Goal: Transaction & Acquisition: Purchase product/service

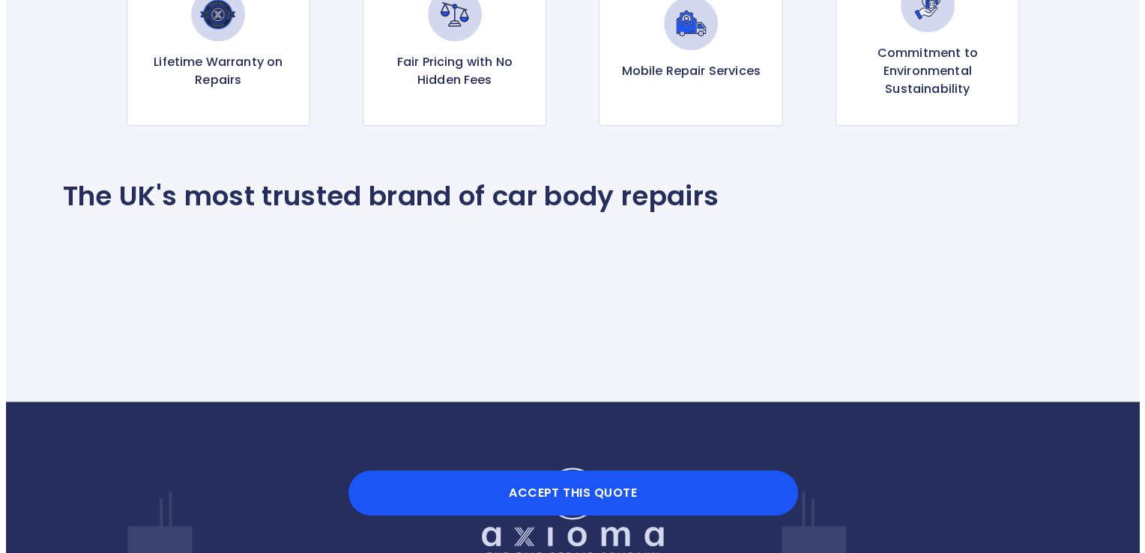
scroll to position [1546, 0]
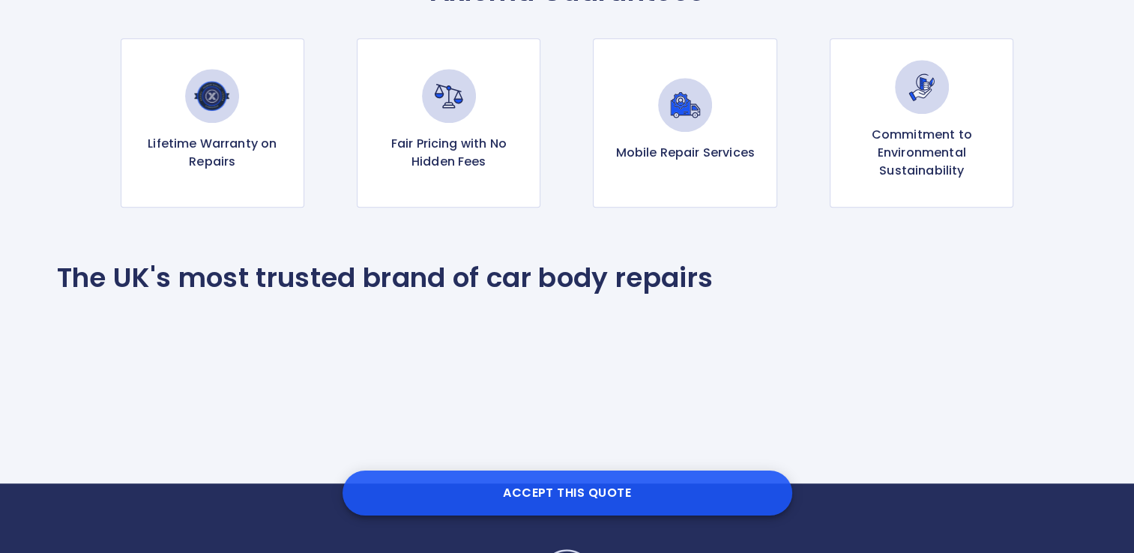
click at [573, 493] on button "Accept this Quote" at bounding box center [568, 493] width 450 height 45
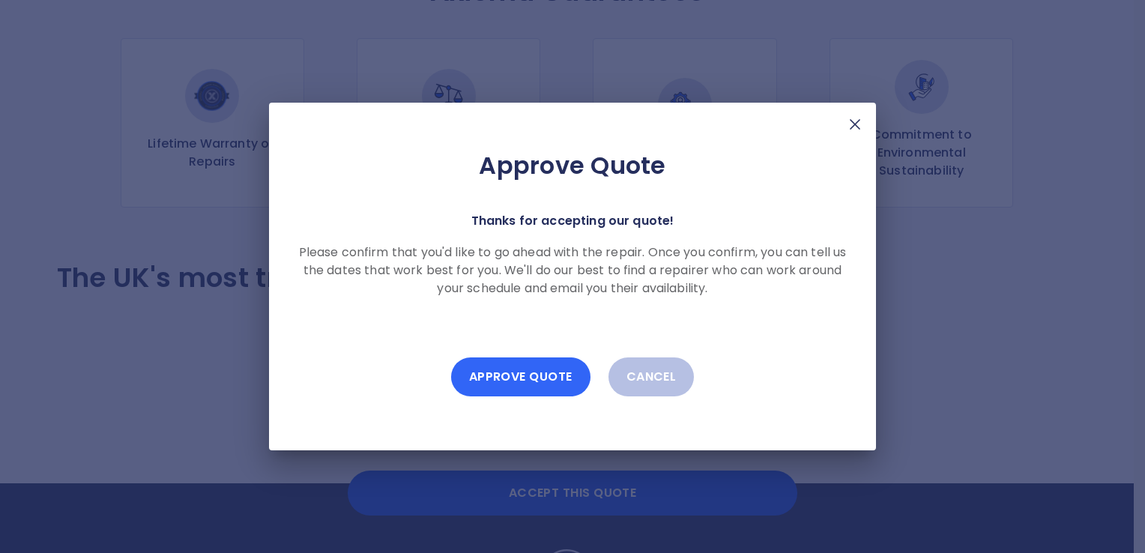
click at [539, 382] on button "Approve Quote" at bounding box center [520, 377] width 139 height 39
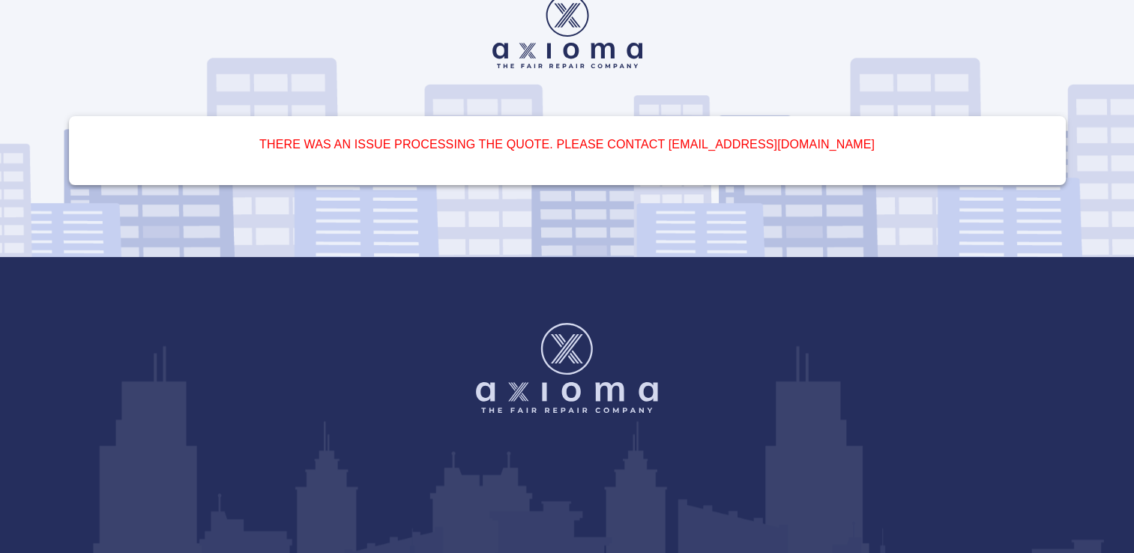
scroll to position [0, 0]
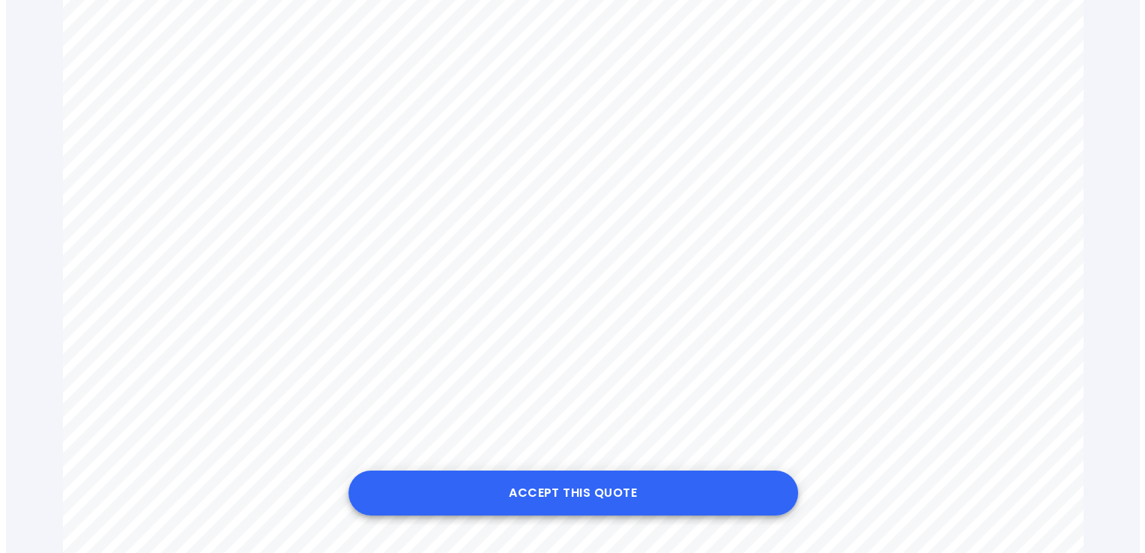
scroll to position [899, 0]
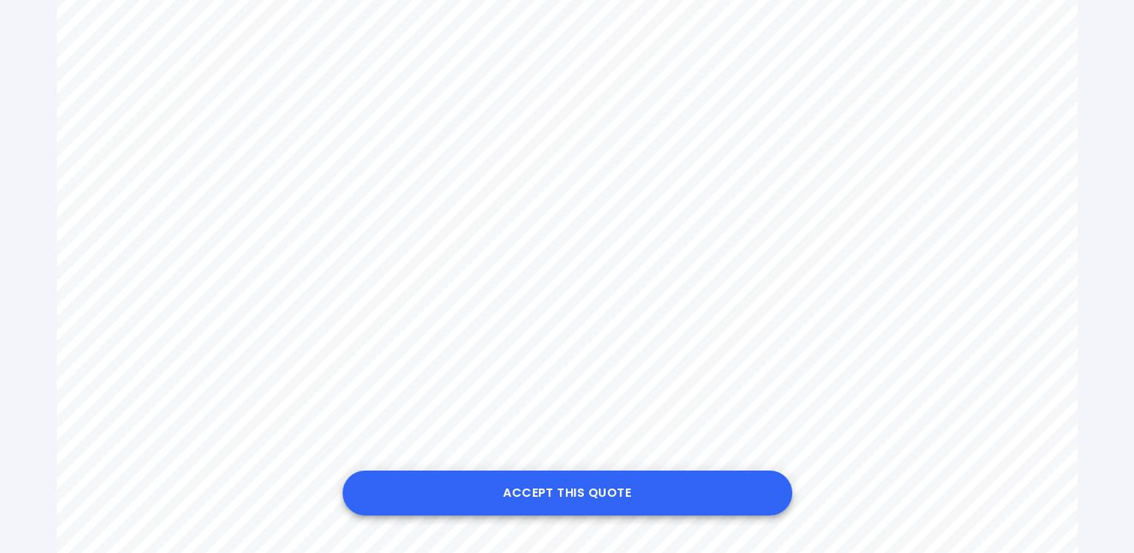
click at [588, 503] on button "Accept this Quote" at bounding box center [568, 493] width 450 height 45
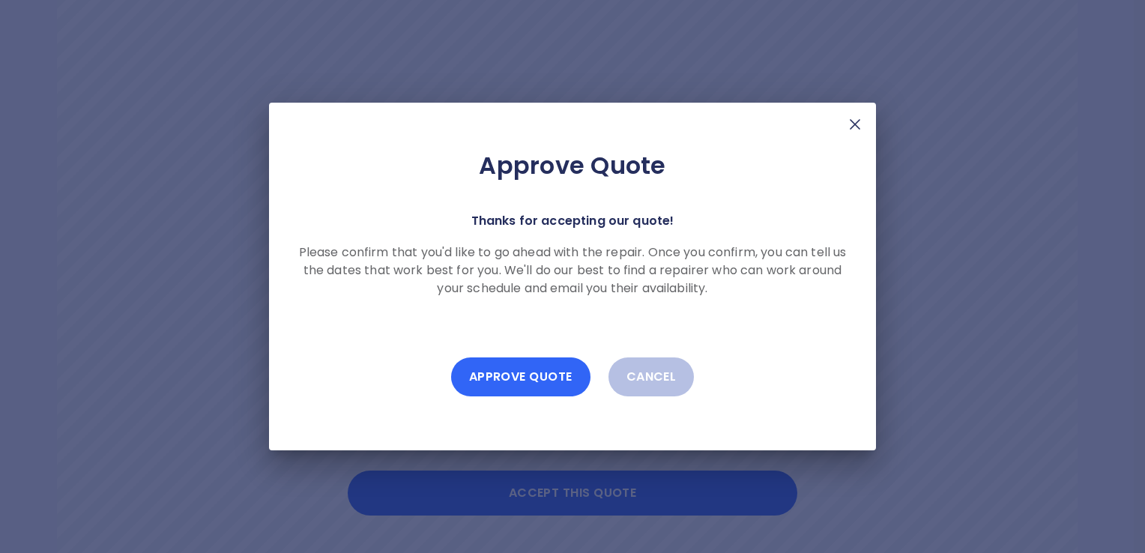
click at [537, 382] on button "Approve Quote" at bounding box center [520, 377] width 139 height 39
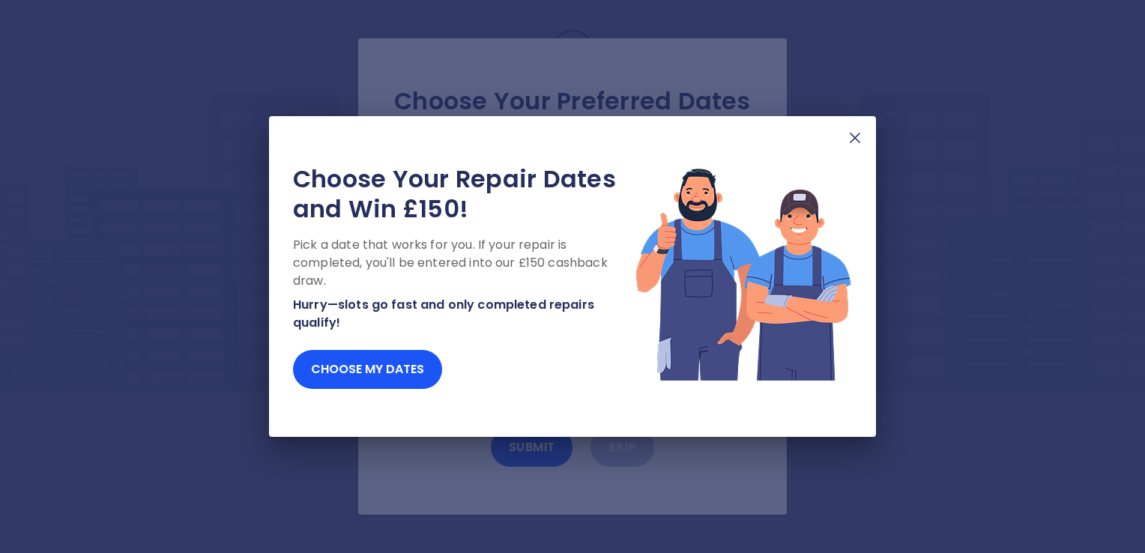
click at [858, 136] on img at bounding box center [855, 138] width 18 height 18
click at [857, 139] on img at bounding box center [855, 138] width 18 height 18
click at [854, 134] on img at bounding box center [855, 138] width 18 height 18
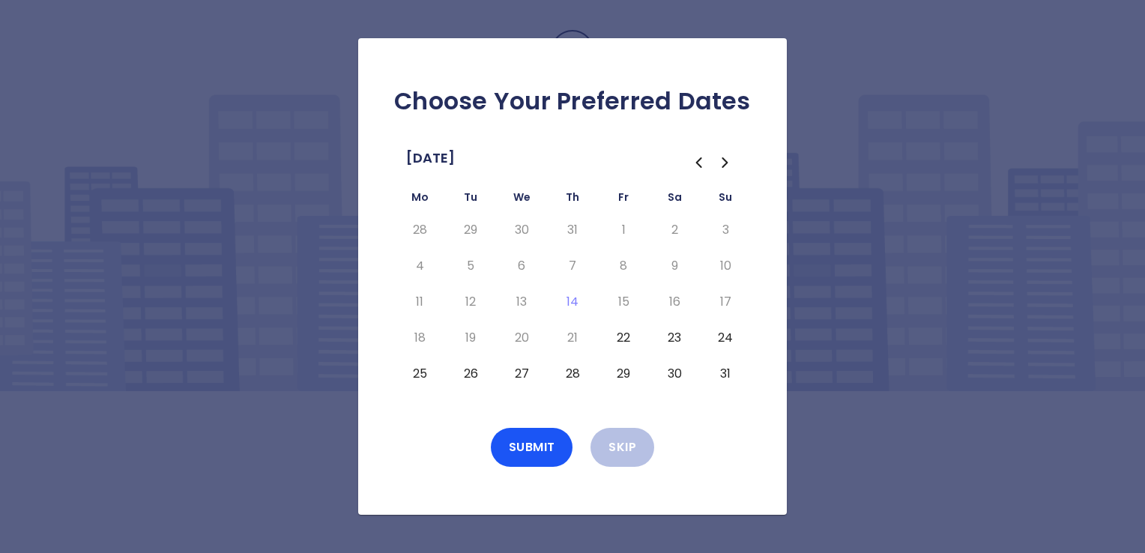
click at [722, 164] on icon "Go to the Next Month" at bounding box center [726, 163] width 18 height 18
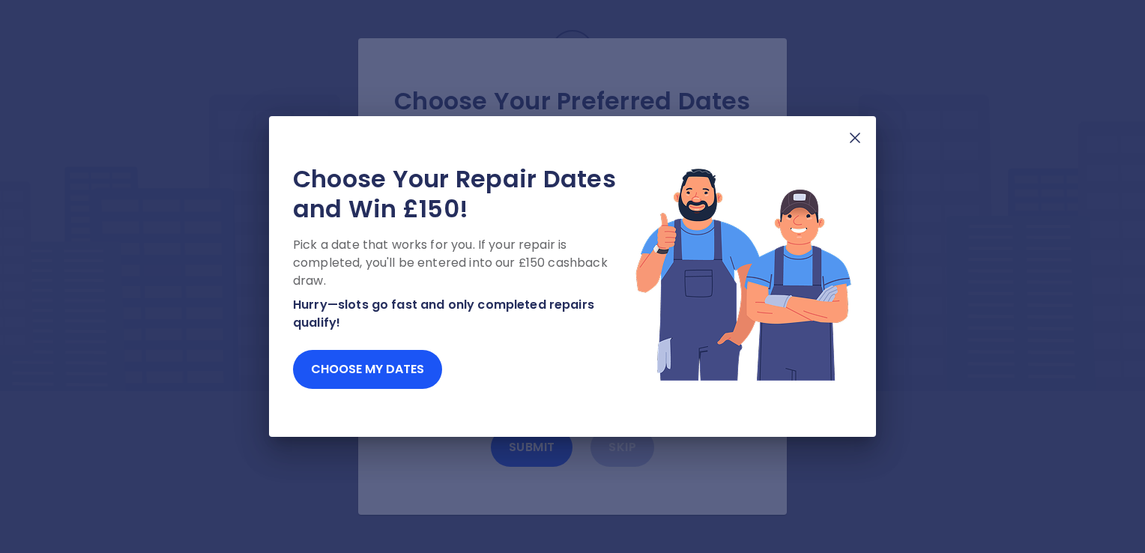
click at [858, 137] on img at bounding box center [855, 138] width 18 height 18
click at [355, 367] on button "Choose my dates" at bounding box center [367, 369] width 149 height 39
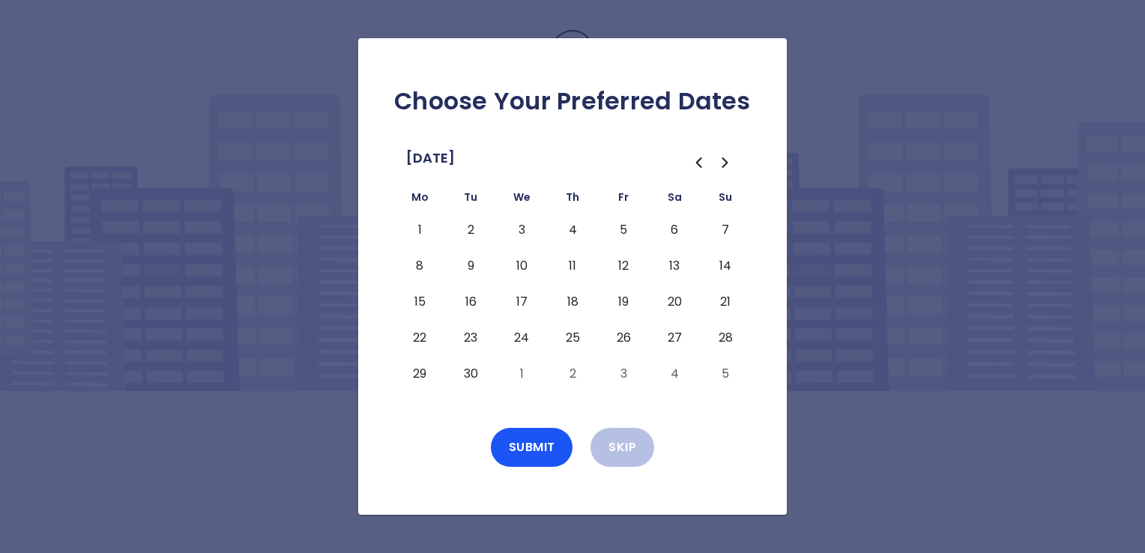
click at [570, 232] on button "4" at bounding box center [572, 230] width 27 height 24
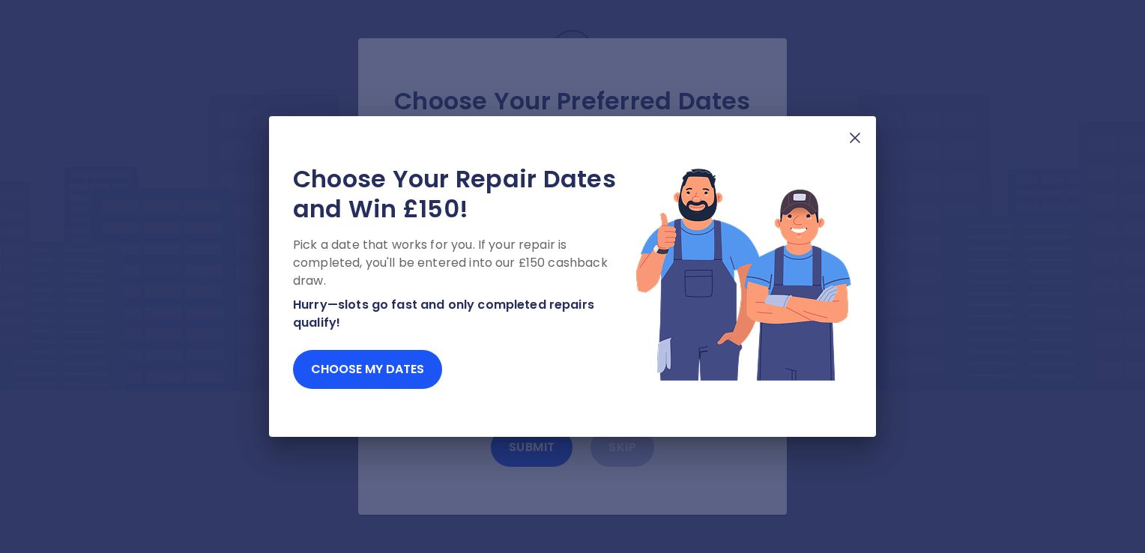
drag, startPoint x: 858, startPoint y: 136, endPoint x: 849, endPoint y: 142, distance: 10.4
click at [858, 136] on img at bounding box center [855, 138] width 18 height 18
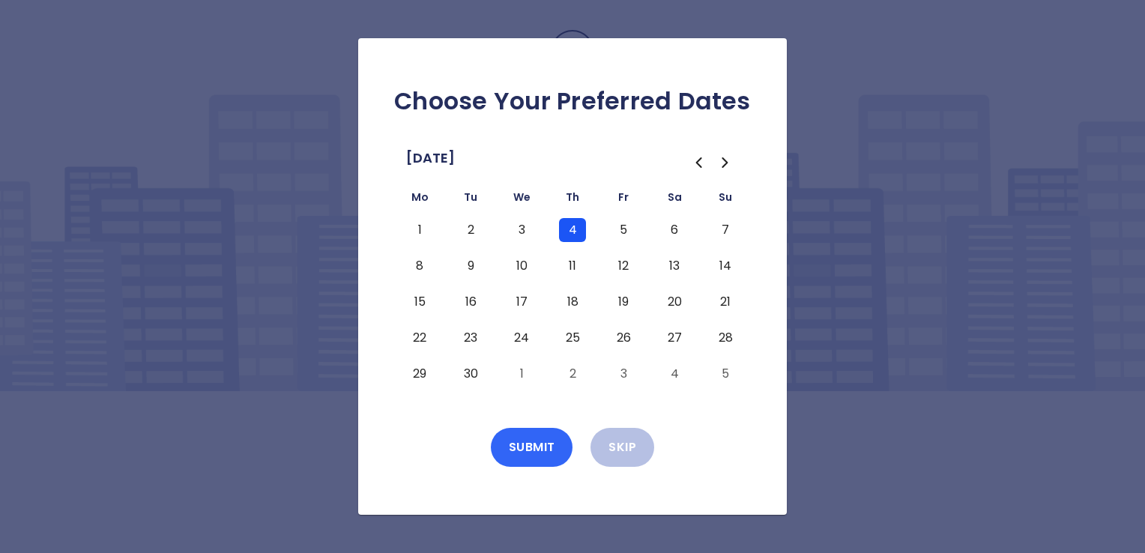
click at [534, 442] on button "Submit" at bounding box center [532, 447] width 82 height 39
